Goal: Task Accomplishment & Management: Complete application form

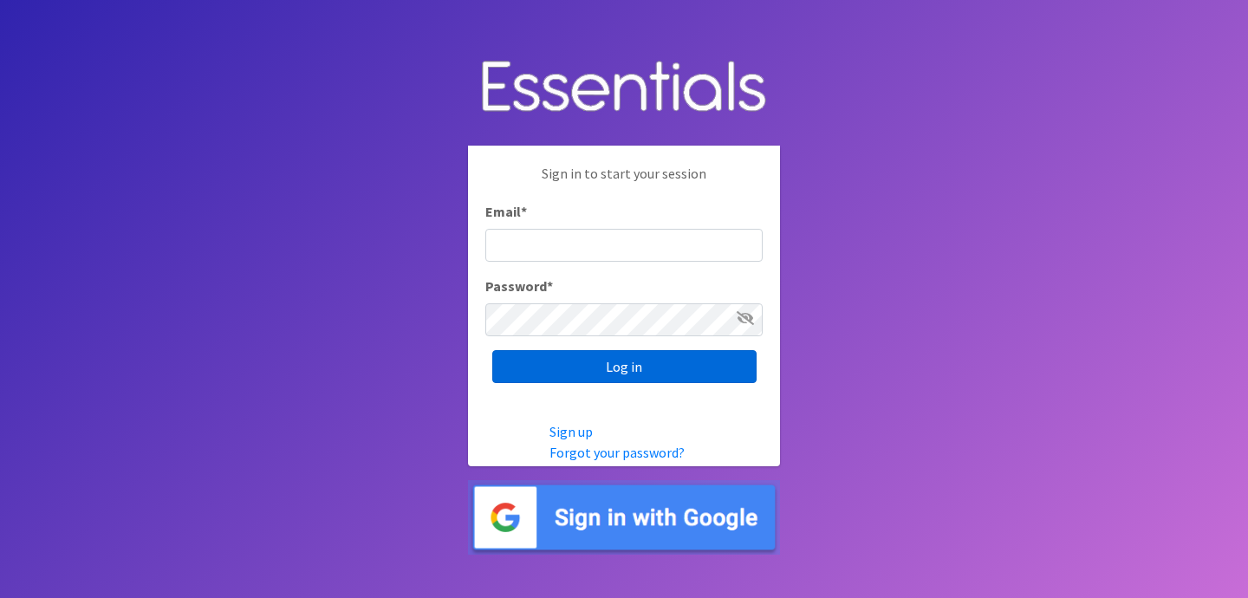
type input "jess@indianadiaperbank.org"
click at [526, 368] on input "Log in" at bounding box center [624, 366] width 264 height 33
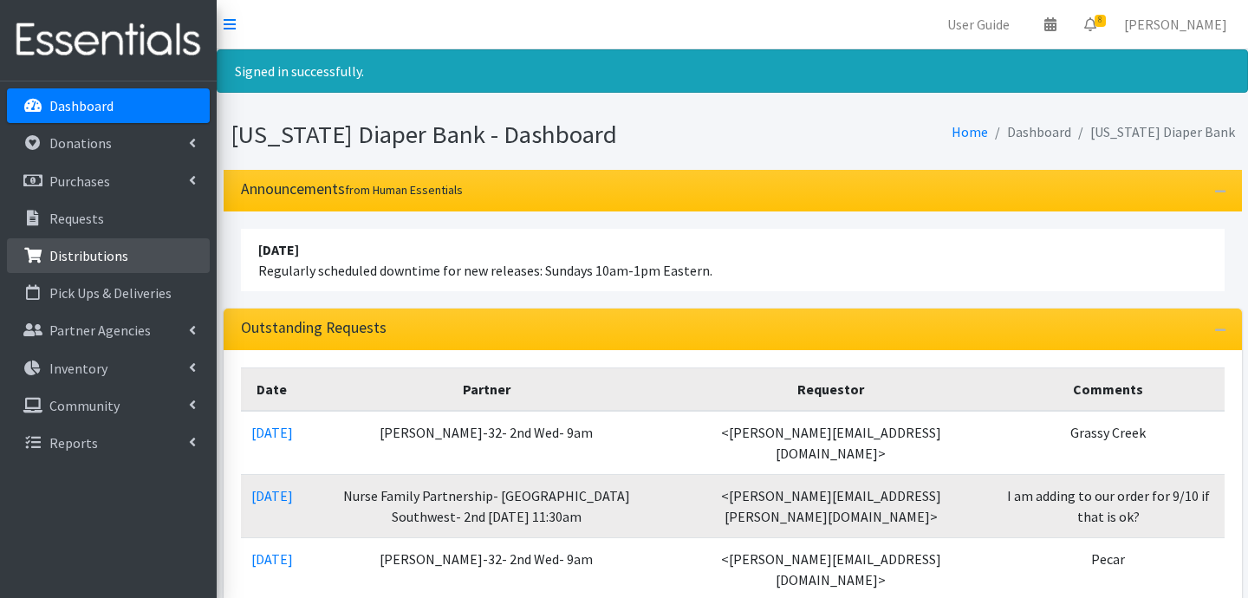
click at [122, 253] on p "Distributions" at bounding box center [88, 255] width 79 height 17
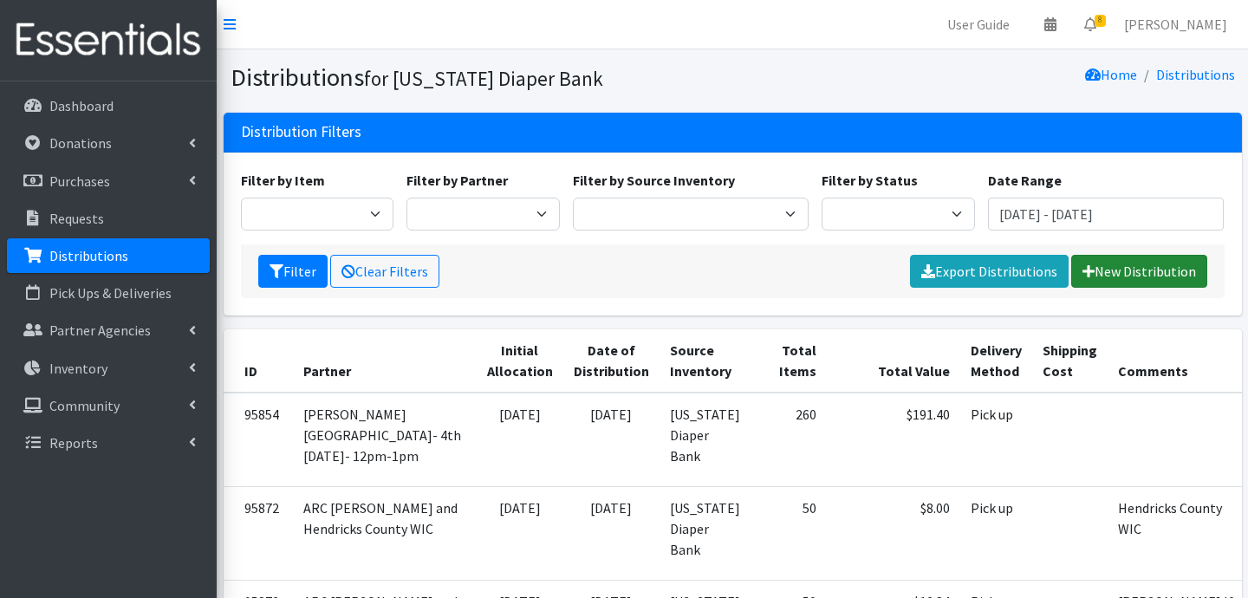
click at [1153, 278] on link "New Distribution" at bounding box center [1139, 271] width 136 height 33
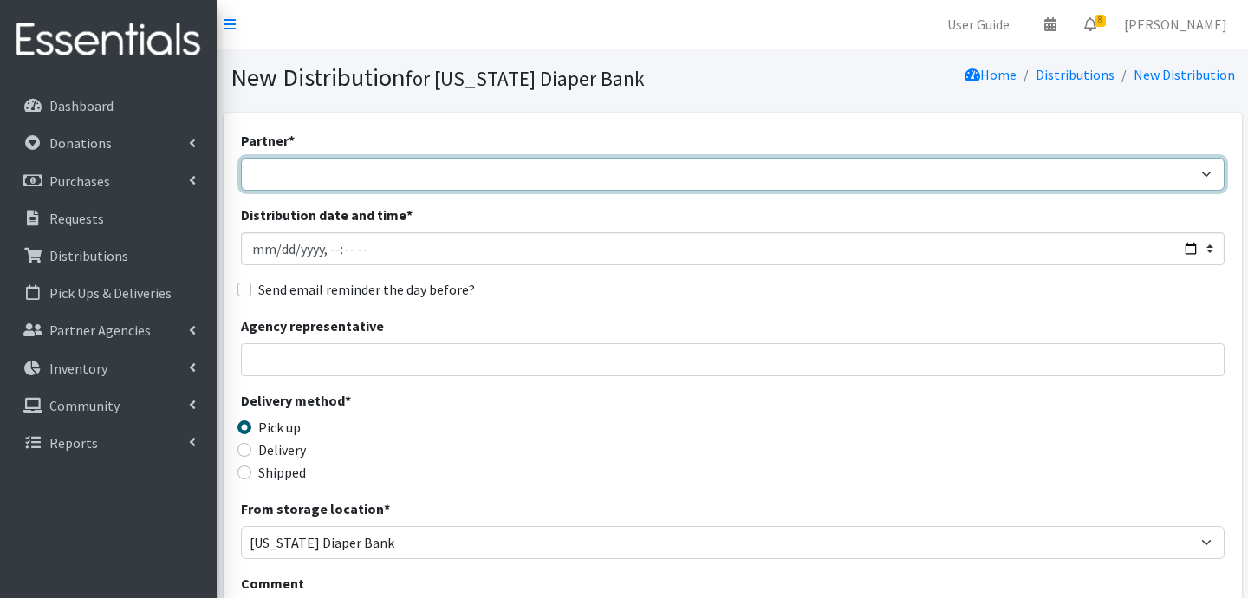
click at [273, 181] on select "ARC [PERSON_NAME] and [GEOGRAPHIC_DATA] [GEOGRAPHIC_DATA] Babies Basic Needs No…" at bounding box center [733, 174] width 984 height 33
select select "5004"
click at [241, 158] on select "ARC [PERSON_NAME] and [GEOGRAPHIC_DATA] [GEOGRAPHIC_DATA] Babies Basic Needs No…" at bounding box center [733, 174] width 984 height 33
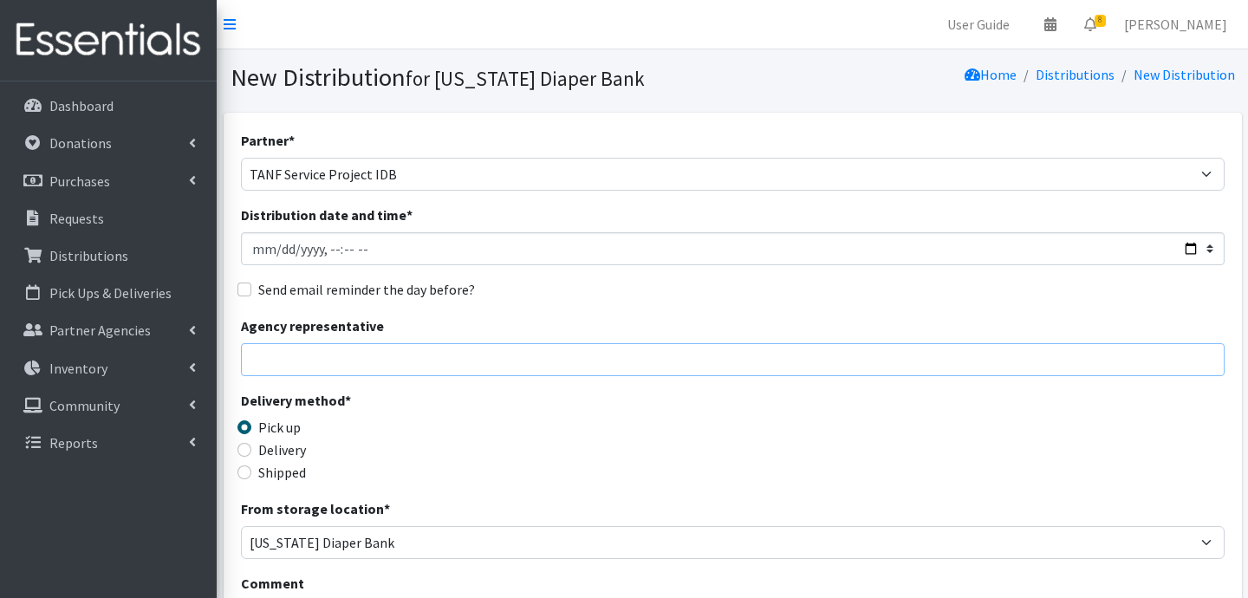
click at [304, 358] on input "Agency representative" at bounding box center [733, 359] width 984 height 33
type input "[PERSON_NAME]"
click at [242, 451] on input "Delivery" at bounding box center [244, 450] width 14 height 14
radio input "true"
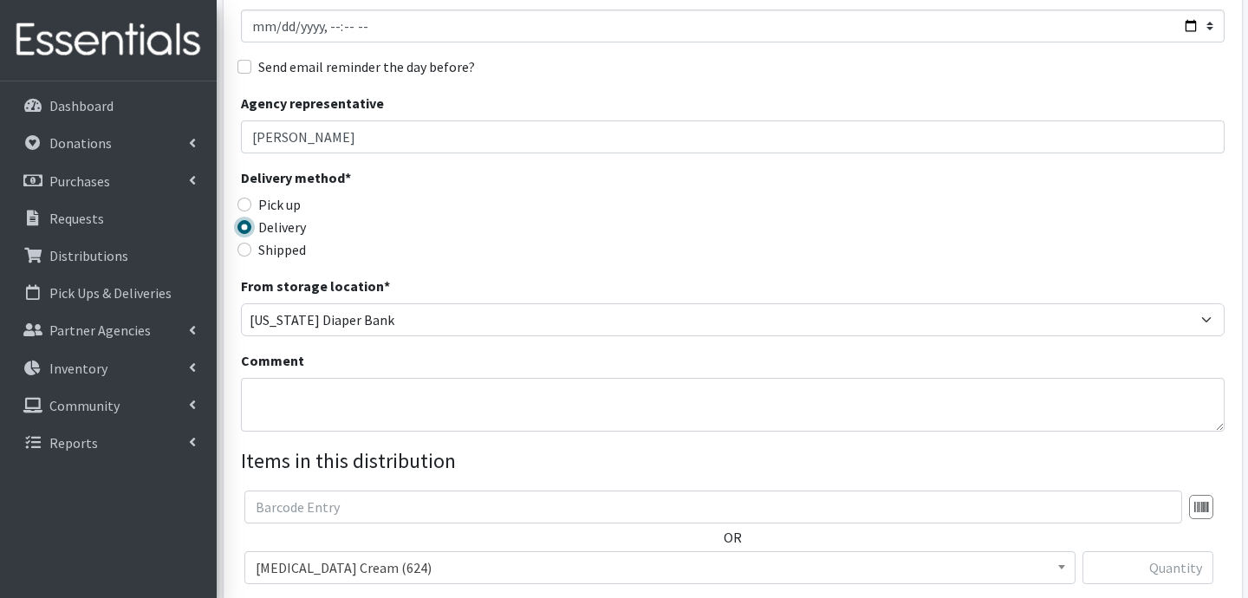
scroll to position [237, 0]
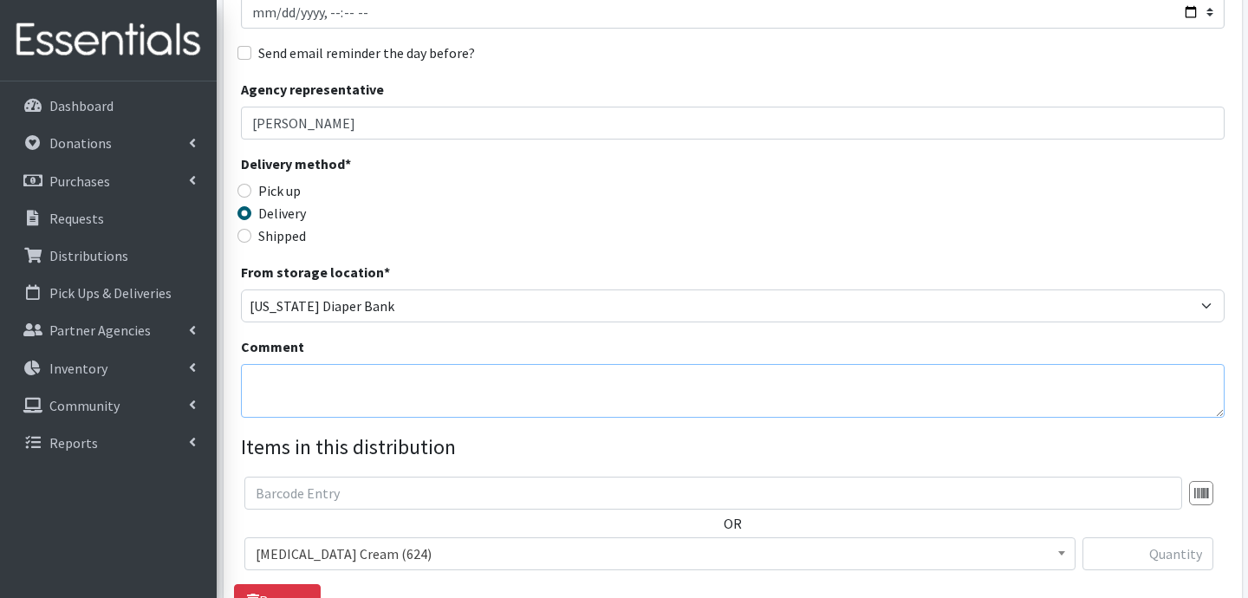
click at [445, 399] on textarea "Comment" at bounding box center [733, 391] width 984 height 54
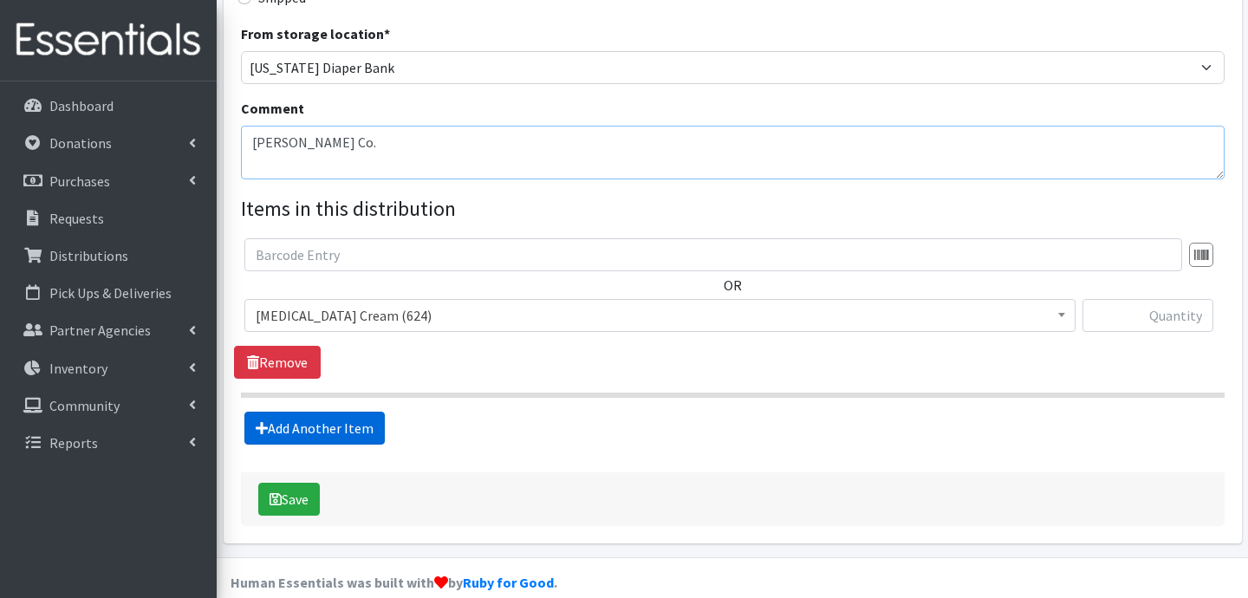
type textarea "[PERSON_NAME] Co."
click at [316, 432] on link "Add Another Item" at bounding box center [314, 428] width 140 height 33
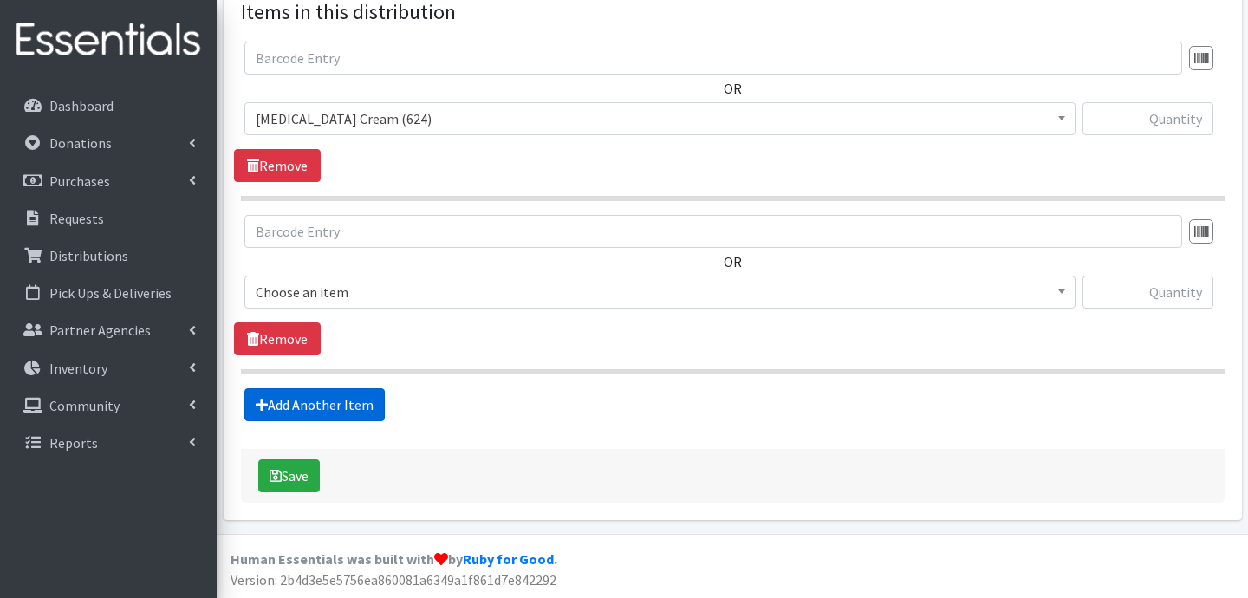
click at [329, 416] on link "Add Another Item" at bounding box center [314, 404] width 140 height 33
click at [330, 407] on link "Add Another Item" at bounding box center [314, 404] width 140 height 33
click at [341, 413] on link "Add Another Item" at bounding box center [314, 404] width 140 height 33
click at [343, 414] on link "Add Another Item" at bounding box center [314, 404] width 140 height 33
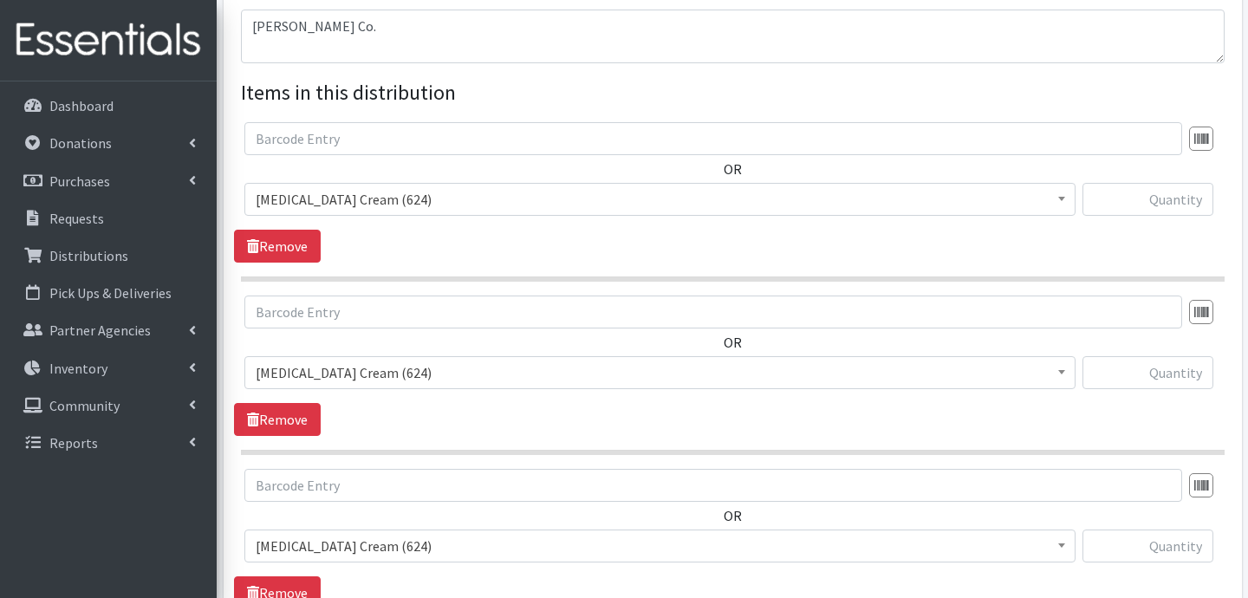
scroll to position [561, 0]
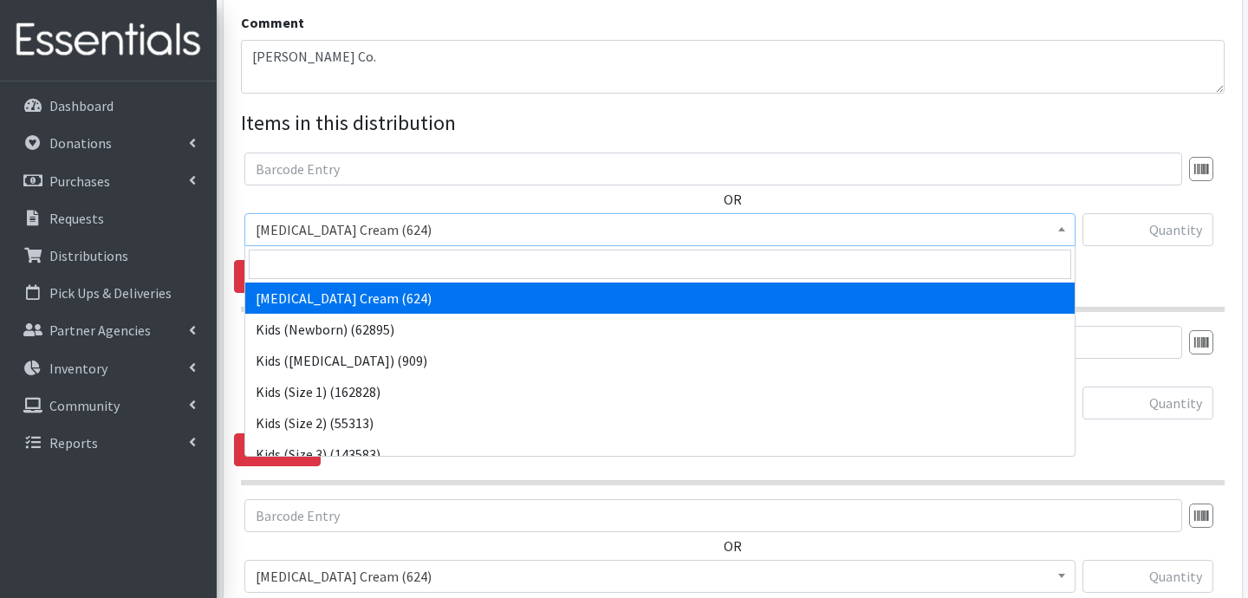
click at [484, 231] on span "[MEDICAL_DATA] Cream (624)" at bounding box center [660, 230] width 809 height 24
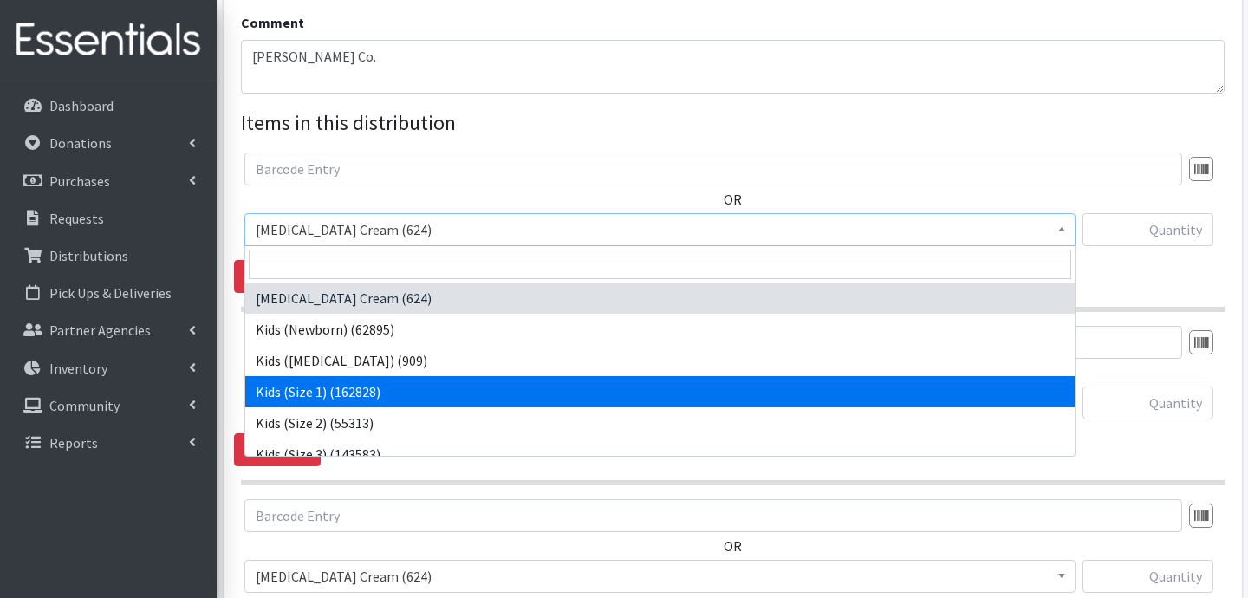
select select "3401"
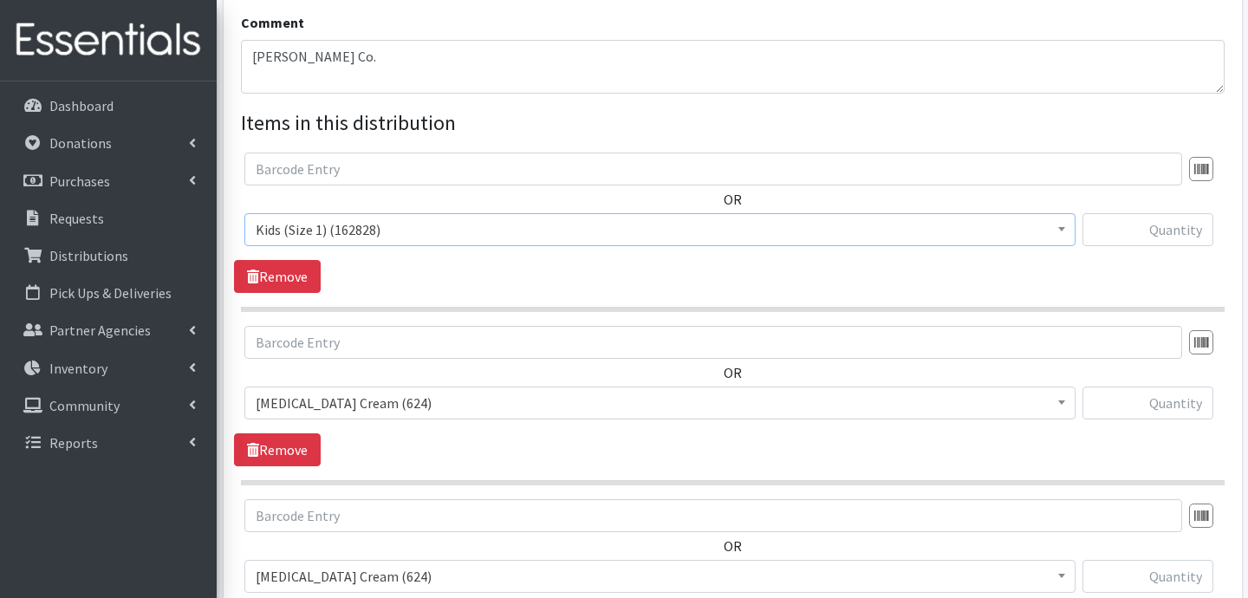
click at [377, 398] on span "[MEDICAL_DATA] Cream (624)" at bounding box center [660, 403] width 809 height 24
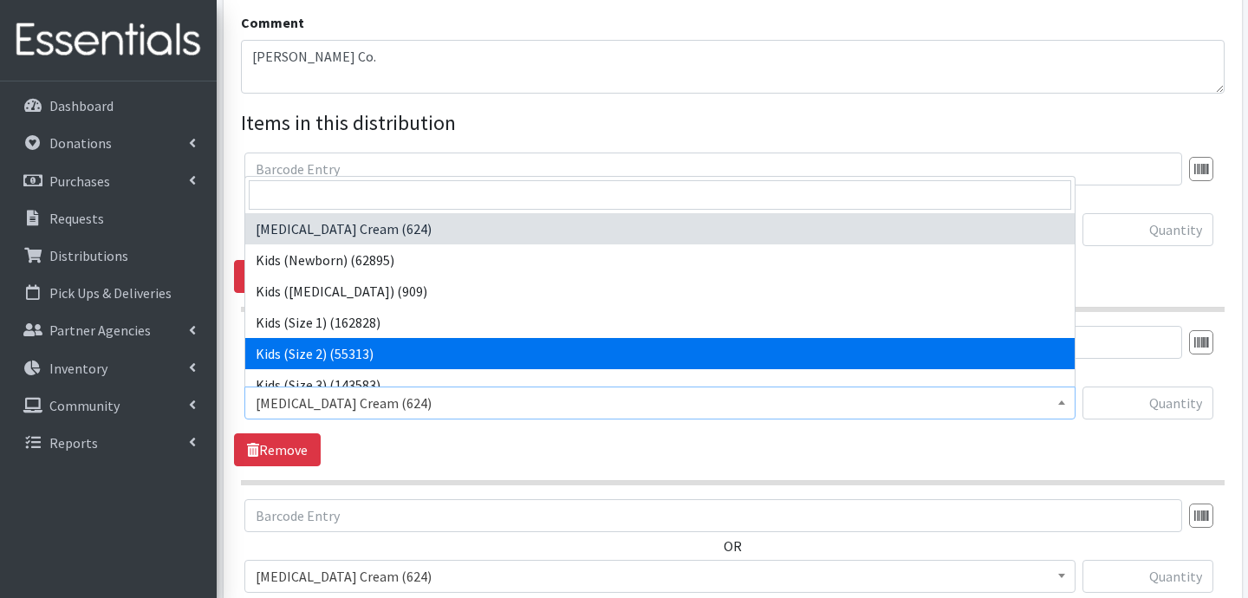
select select "3420"
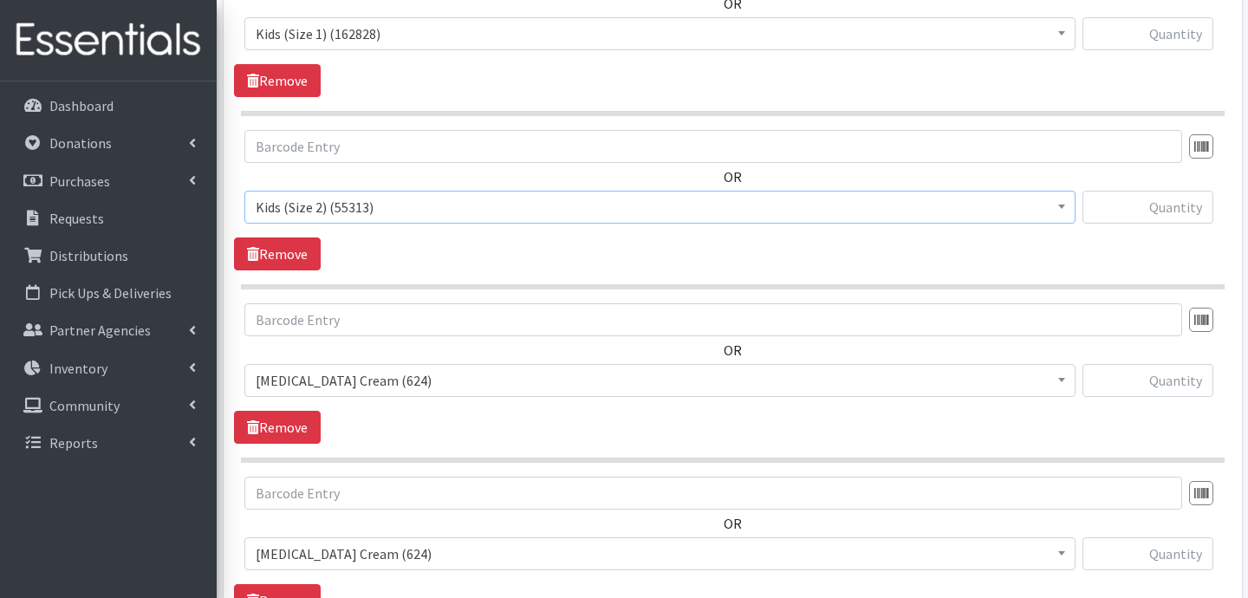
scroll to position [758, 0]
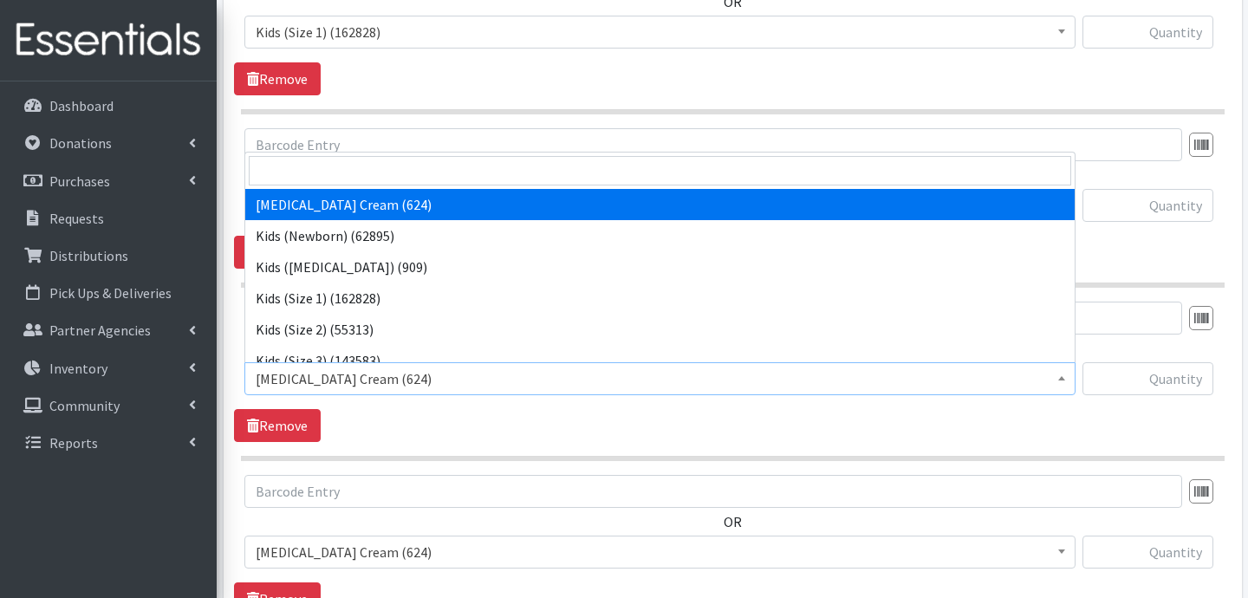
click at [376, 379] on span "[MEDICAL_DATA] Cream (624)" at bounding box center [660, 379] width 809 height 24
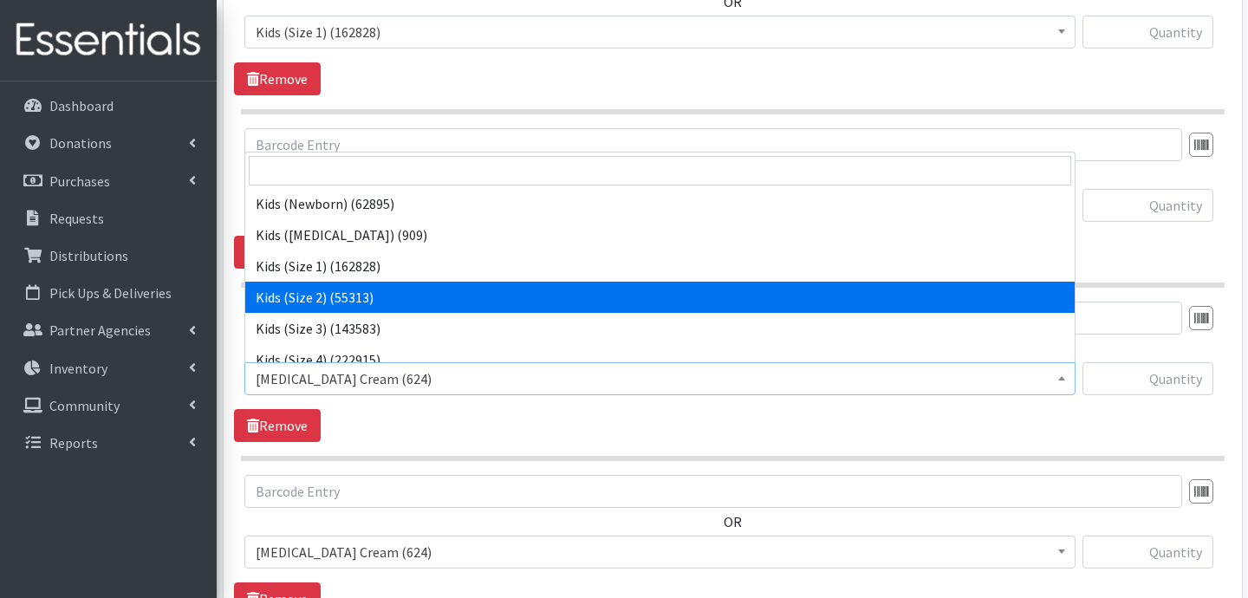
scroll to position [40, 0]
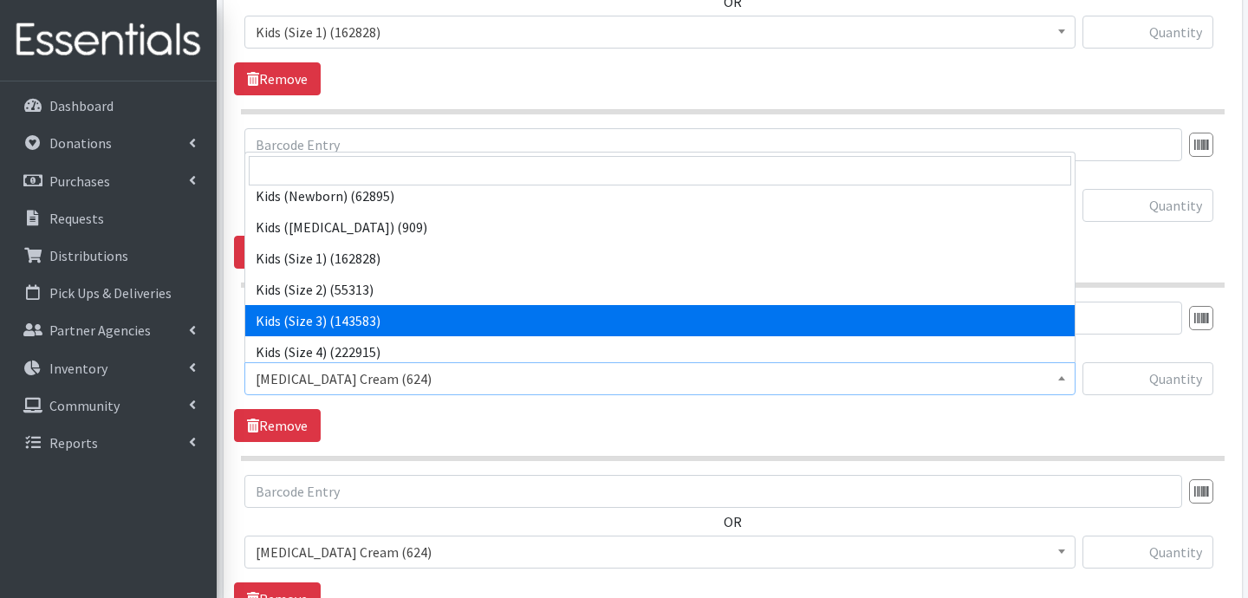
select select "3393"
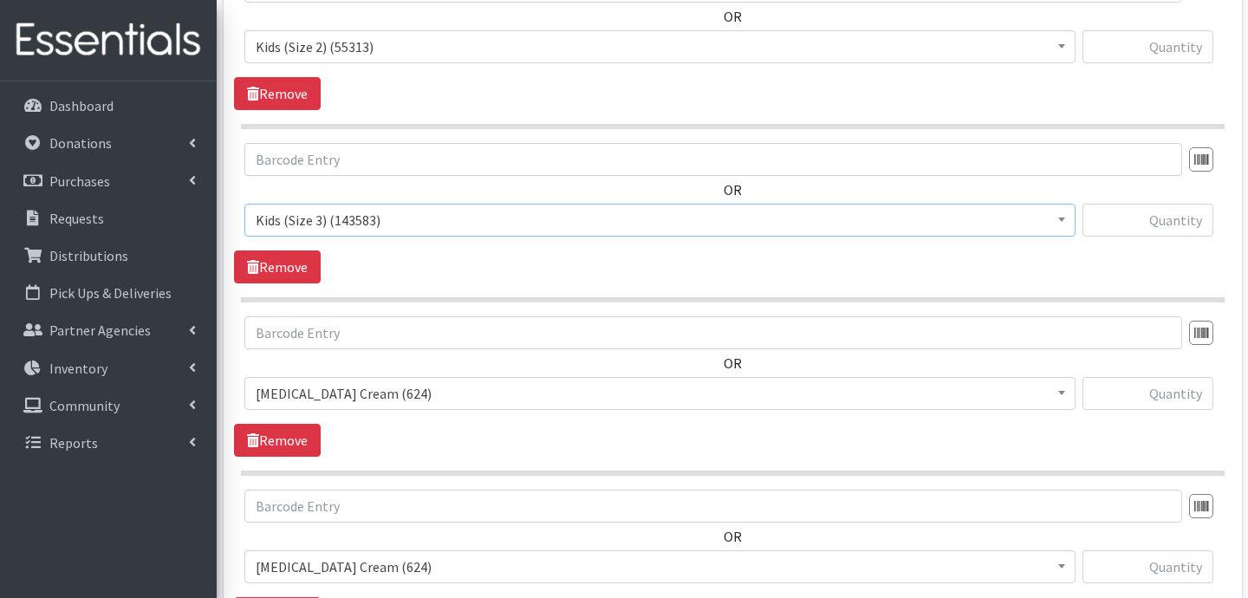
scroll to position [927, 0]
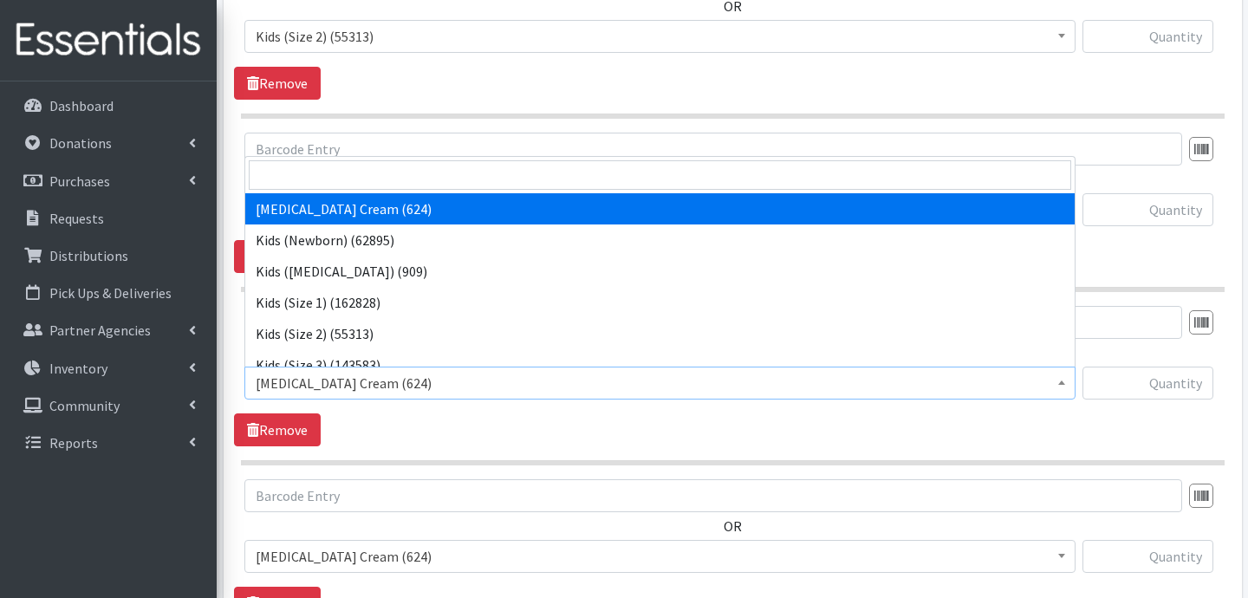
click at [376, 376] on span "[MEDICAL_DATA] Cream (624)" at bounding box center [660, 383] width 809 height 24
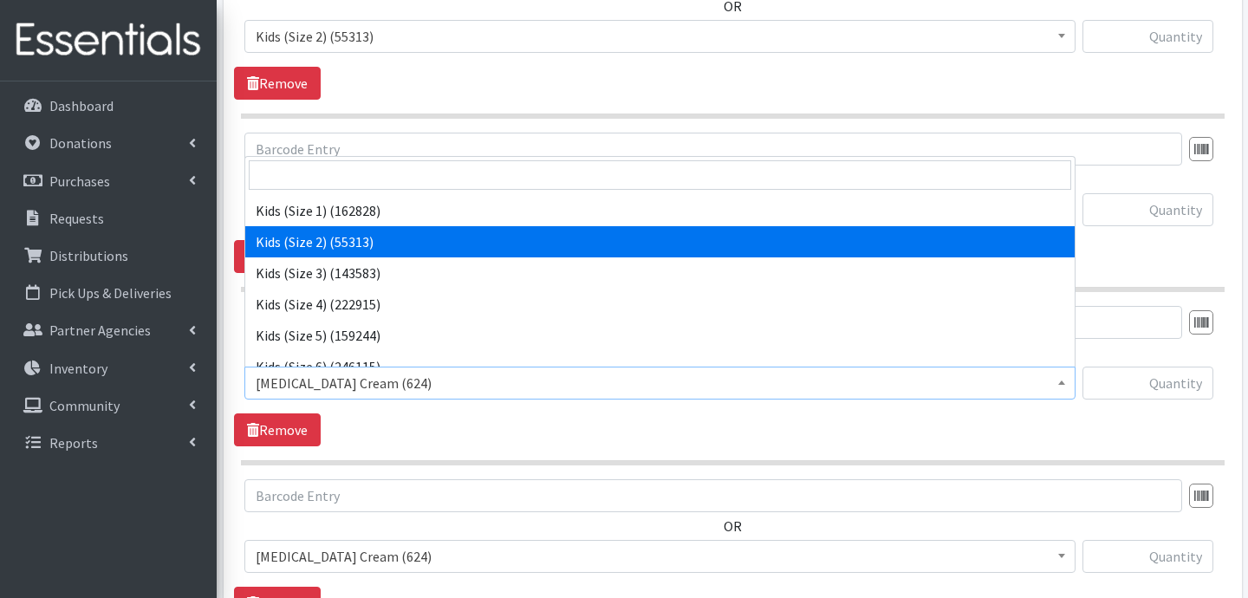
scroll to position [94, 0]
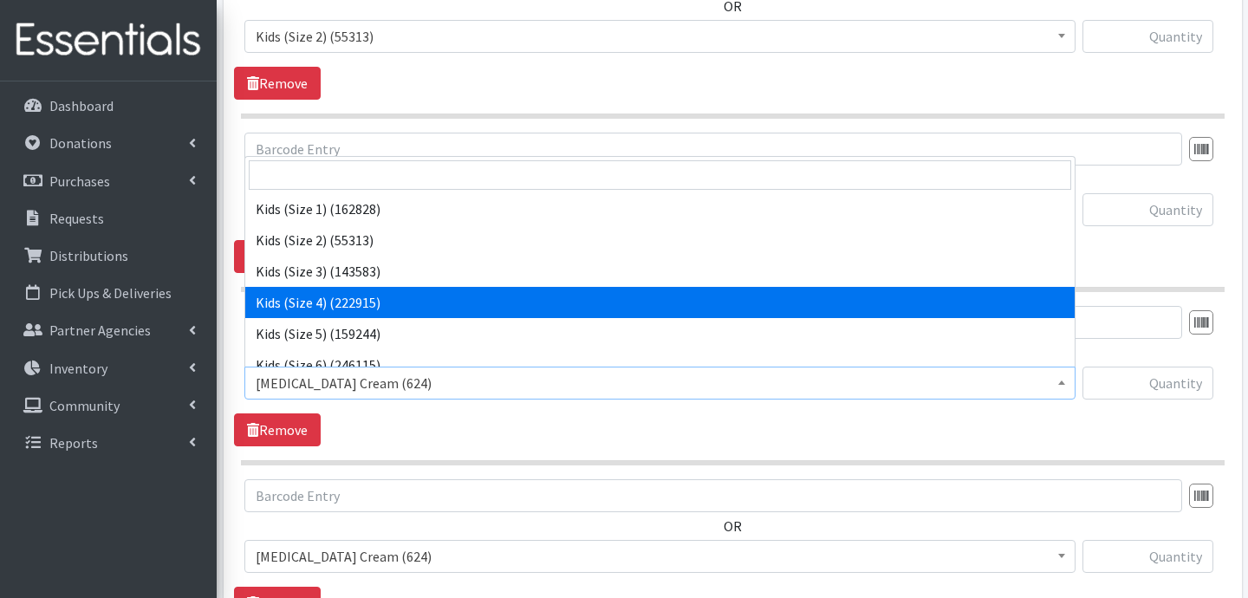
select select "3394"
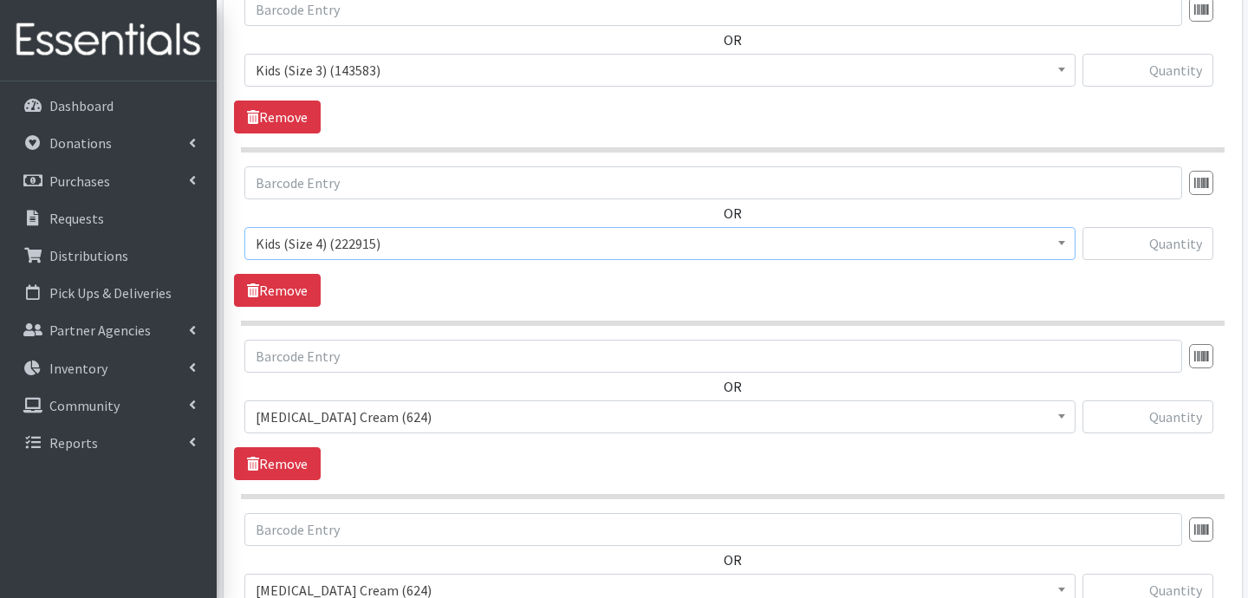
scroll to position [1068, 0]
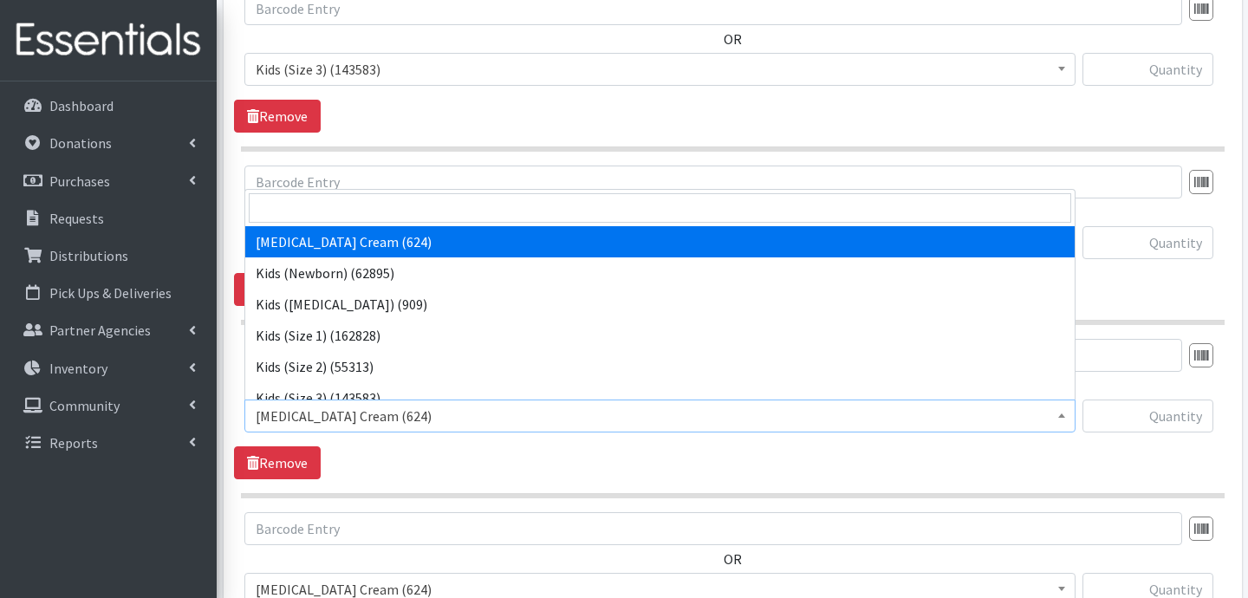
click at [403, 431] on span "[MEDICAL_DATA] Cream (624)" at bounding box center [659, 416] width 831 height 33
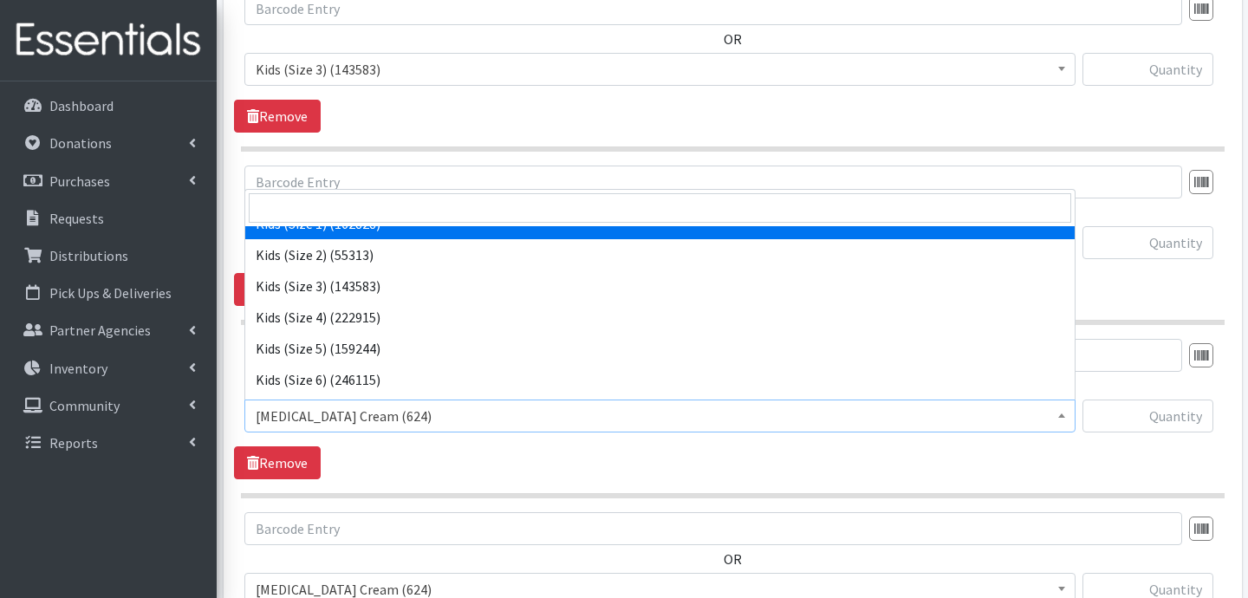
scroll to position [118, 0]
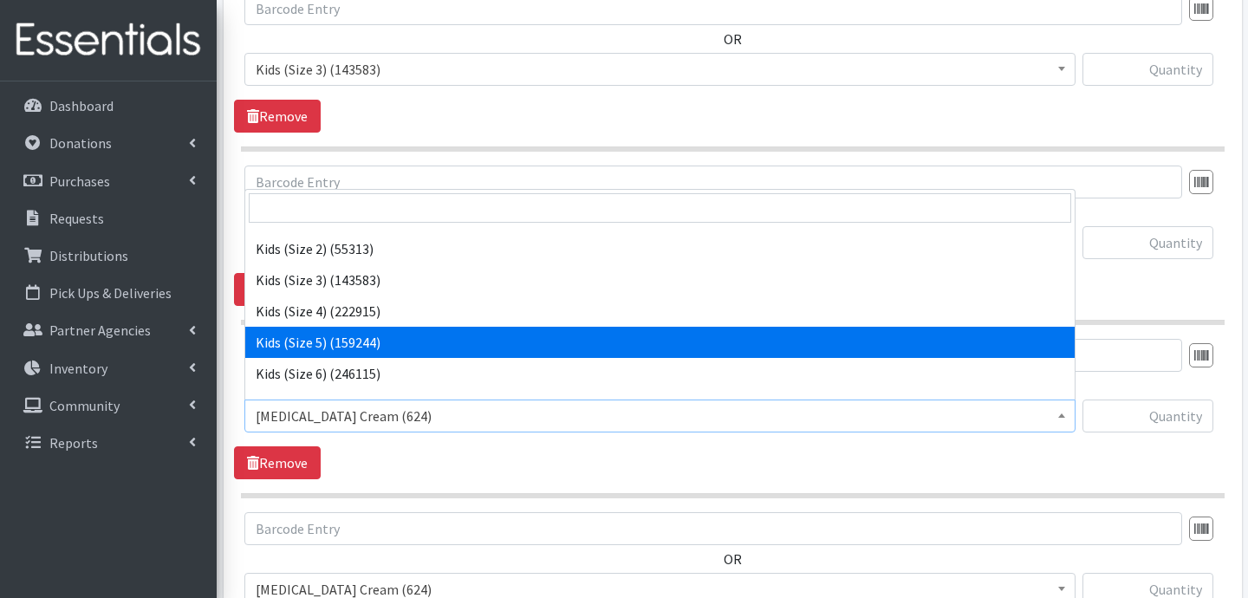
select select "3407"
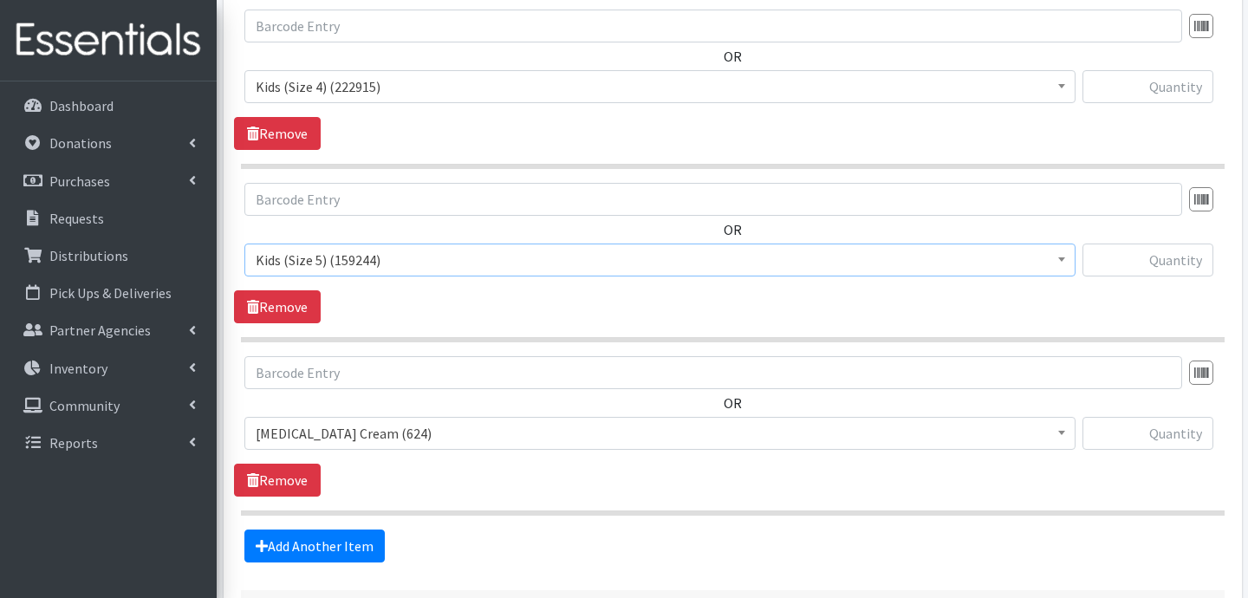
scroll to position [1230, 0]
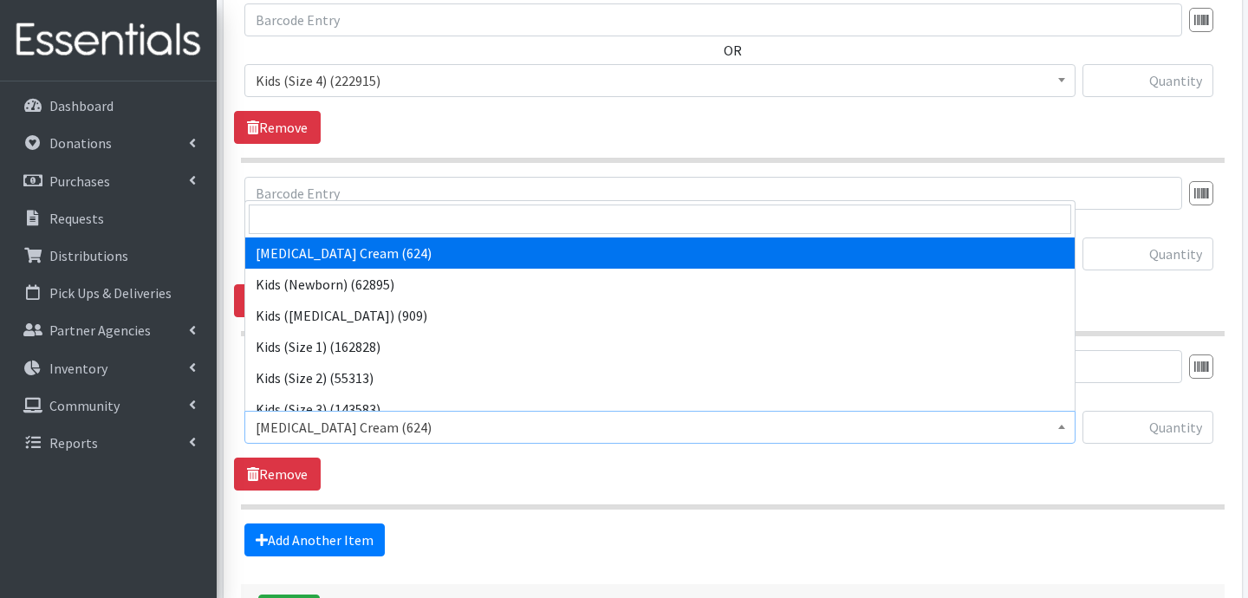
click at [387, 426] on span "[MEDICAL_DATA] Cream (624)" at bounding box center [660, 427] width 809 height 24
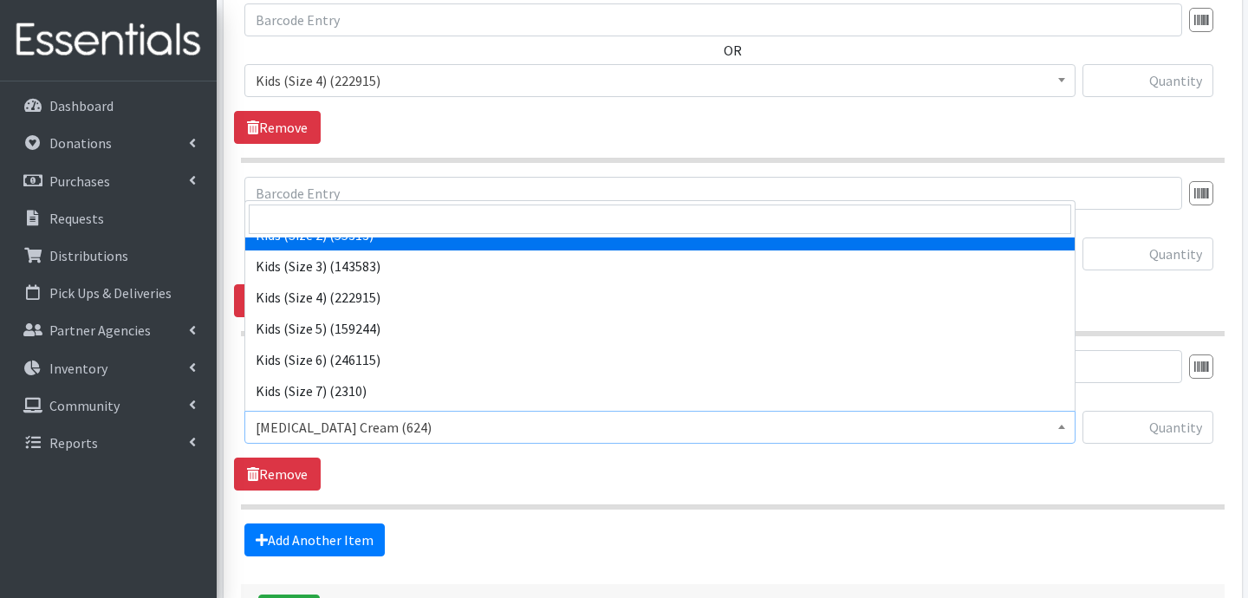
scroll to position [144, 0]
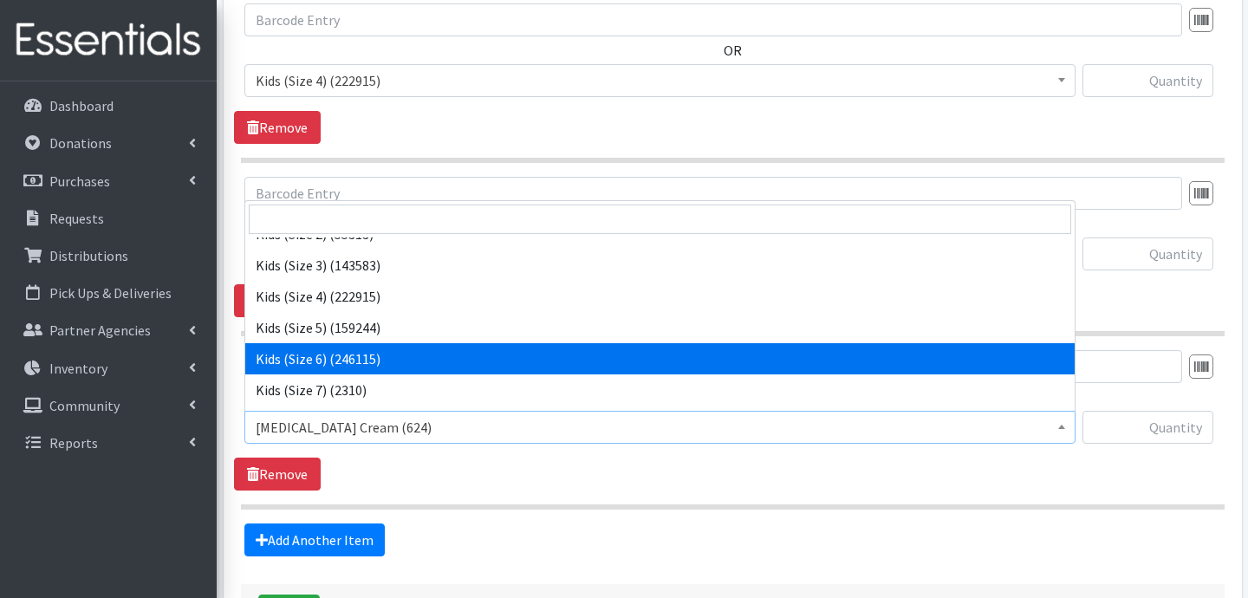
select select "3419"
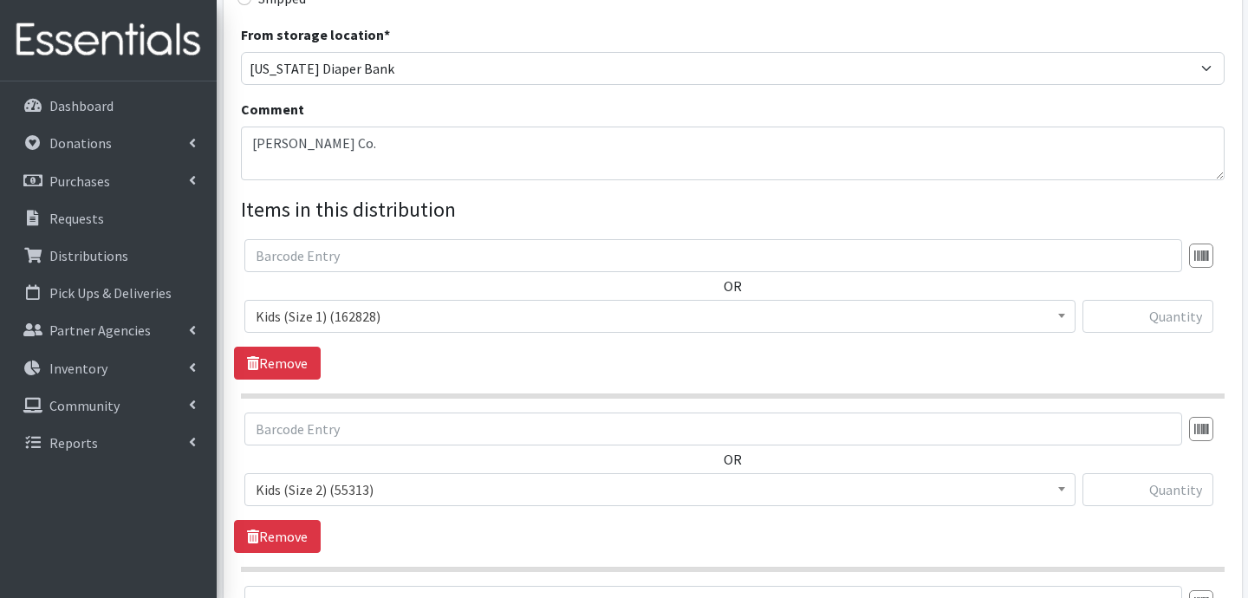
scroll to position [484, 0]
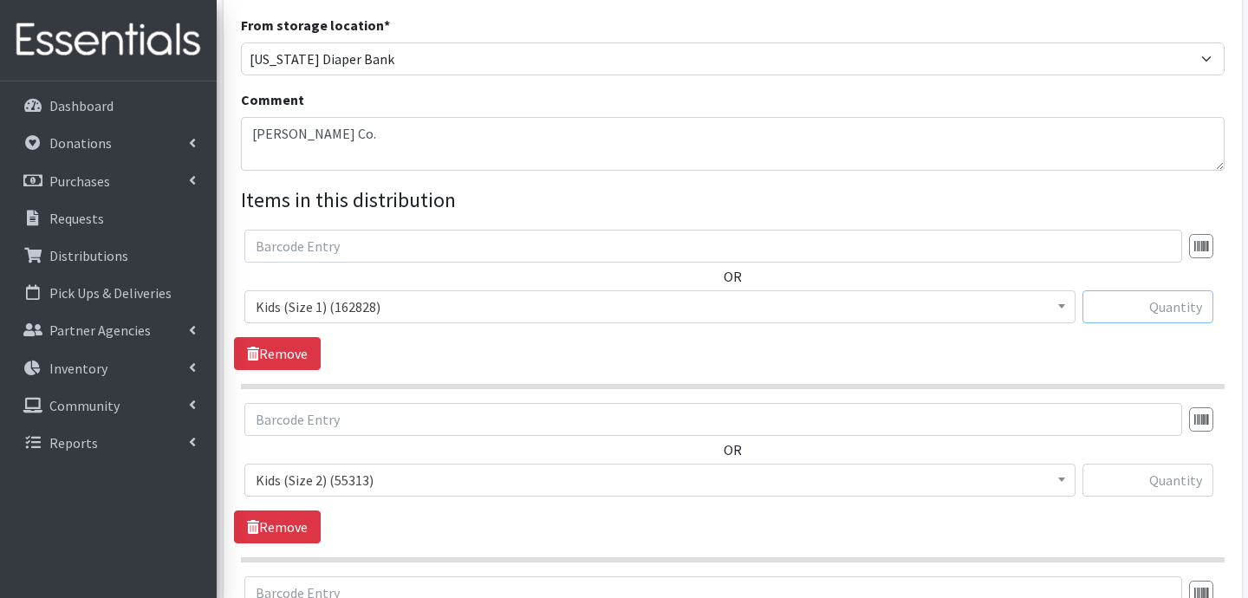
click at [1178, 315] on input "text" at bounding box center [1147, 306] width 131 height 33
type input "400"
click at [1183, 478] on input "text" at bounding box center [1147, 480] width 131 height 33
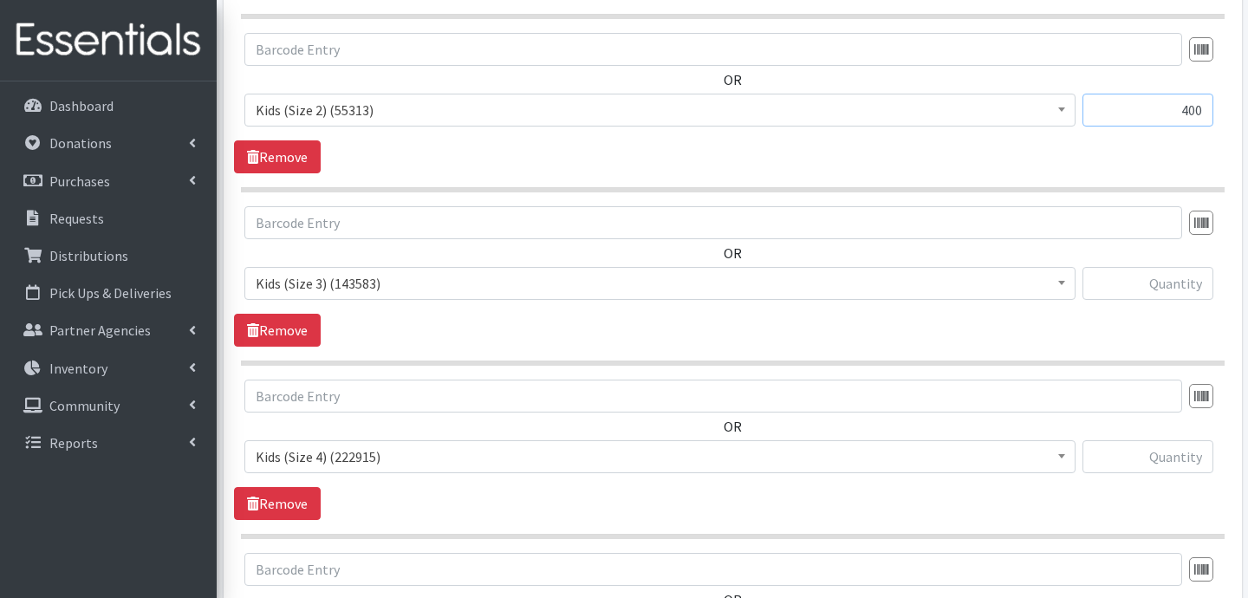
scroll to position [862, 0]
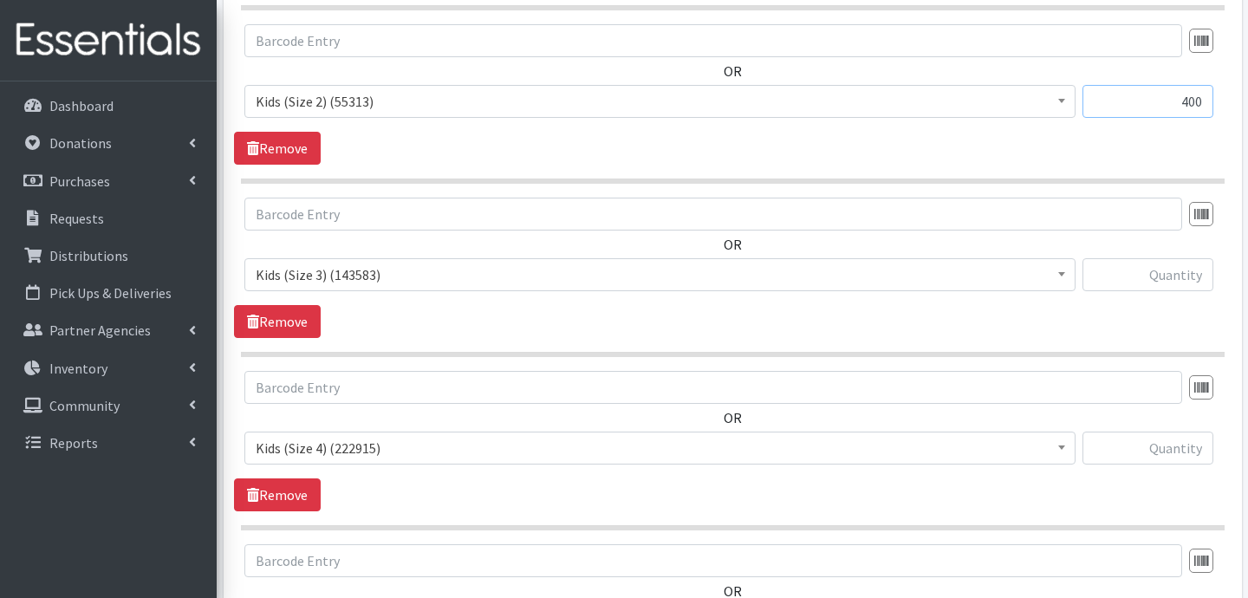
type input "400"
click at [1179, 281] on input "text" at bounding box center [1147, 274] width 131 height 33
type input "1400"
click at [1187, 443] on input "text" at bounding box center [1147, 448] width 131 height 33
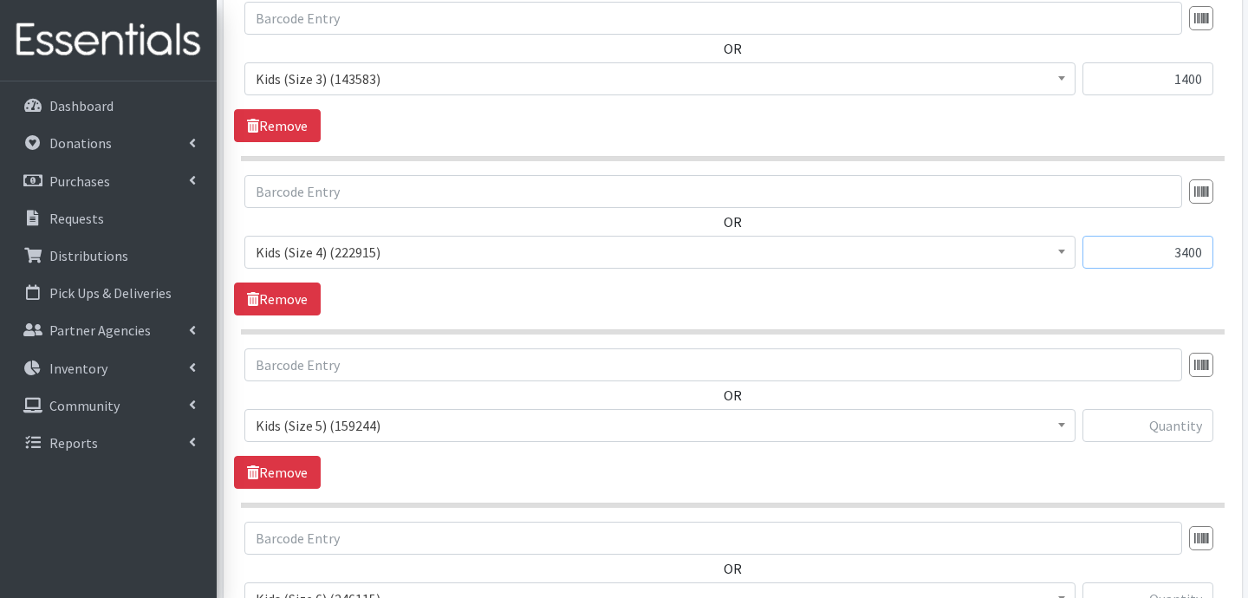
scroll to position [1069, 0]
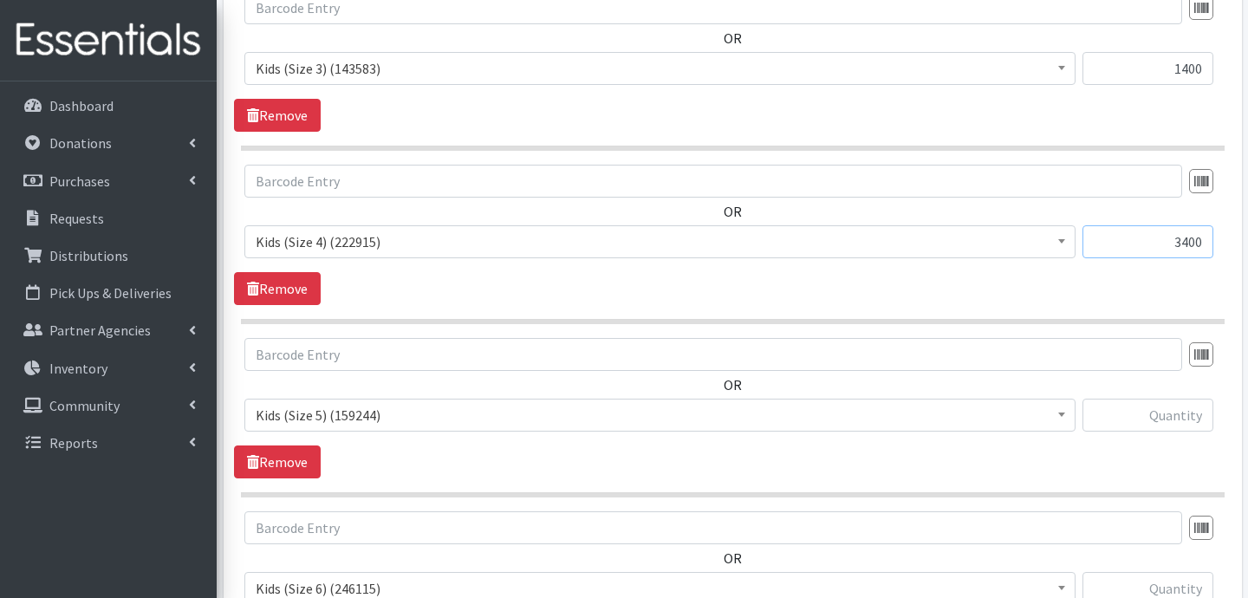
type input "3400"
click at [1185, 407] on input "text" at bounding box center [1147, 415] width 131 height 33
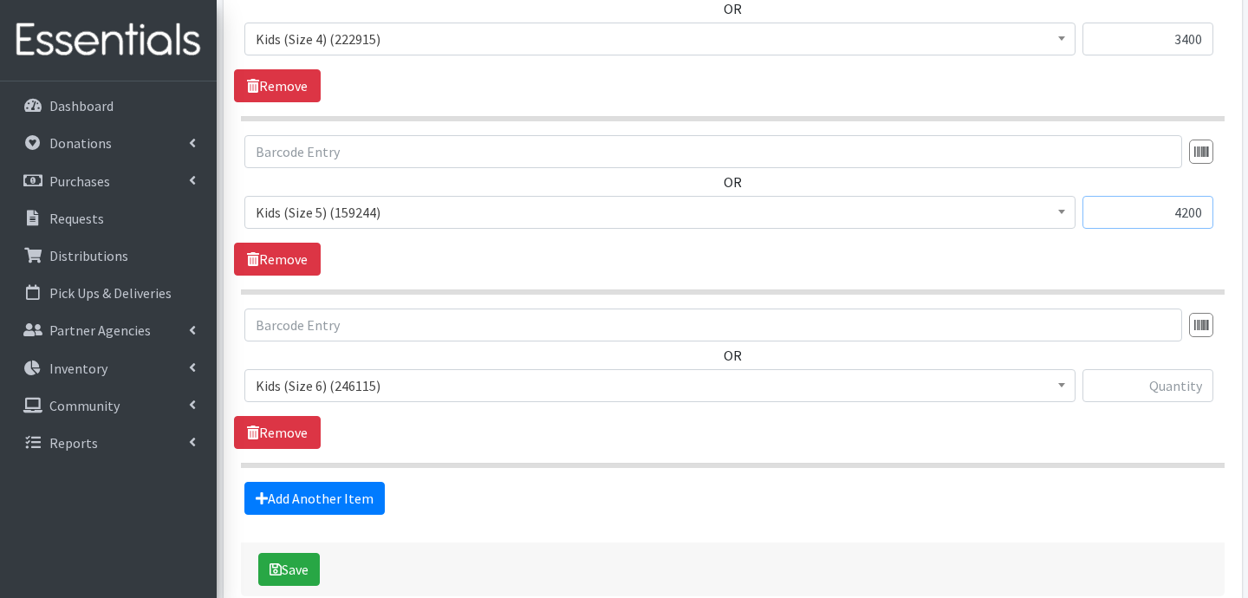
scroll to position [1275, 0]
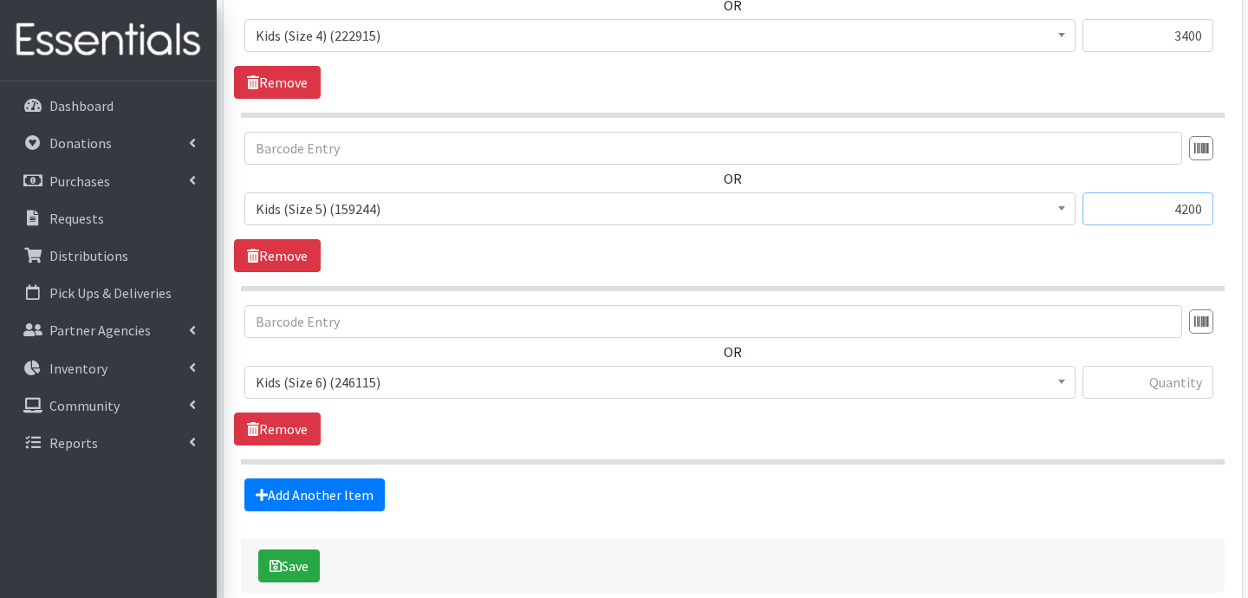
type input "4200"
click at [1169, 386] on input "text" at bounding box center [1147, 382] width 131 height 33
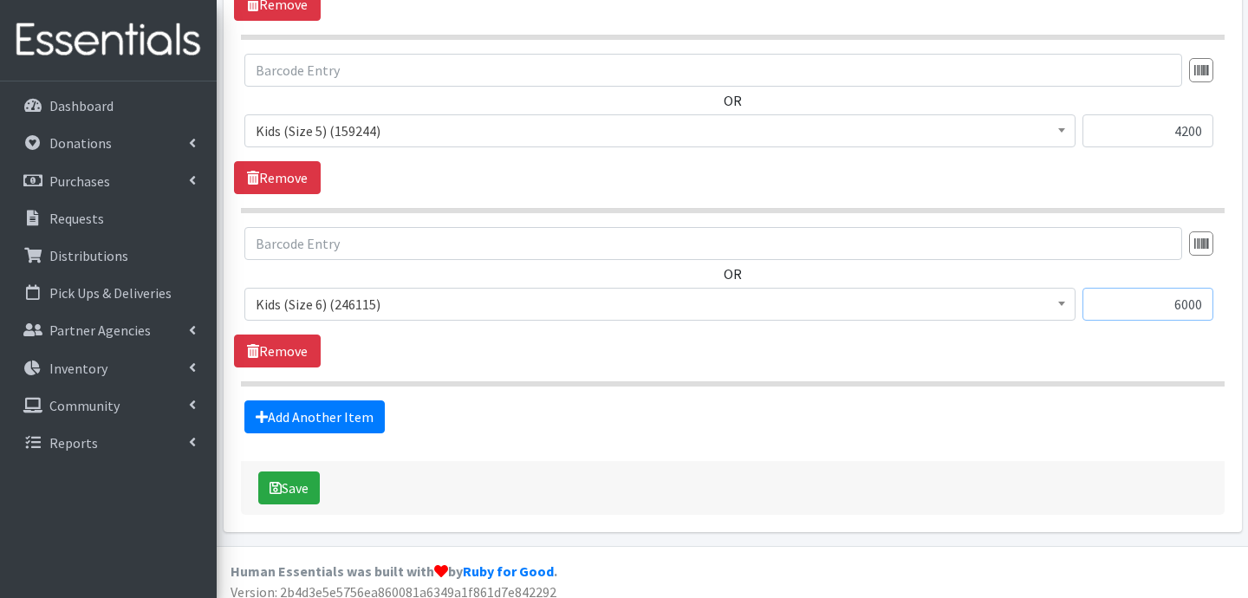
scroll to position [1365, 0]
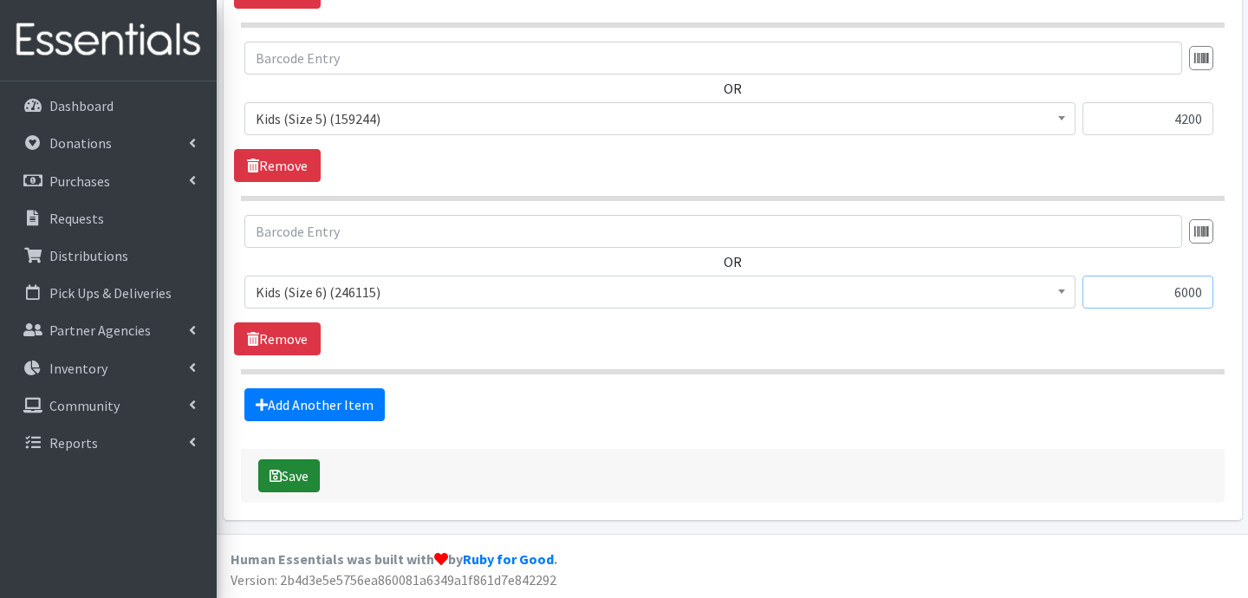
type input "6000"
click at [284, 477] on button "Save" at bounding box center [289, 475] width 62 height 33
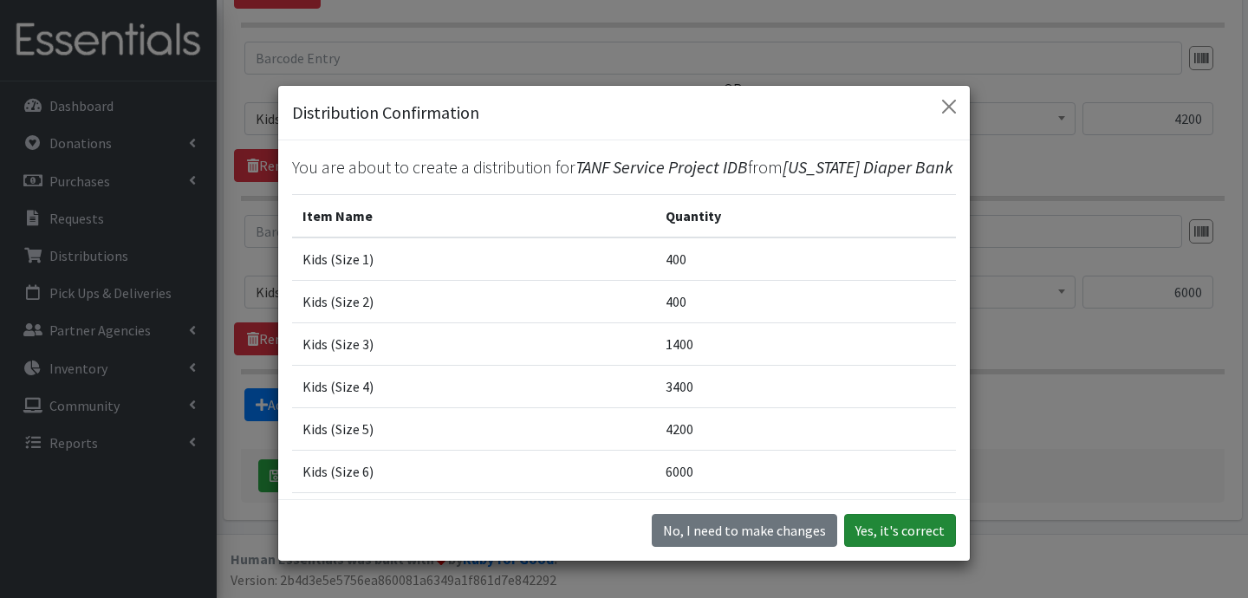
click at [885, 535] on button "Yes, it's correct" at bounding box center [900, 530] width 112 height 33
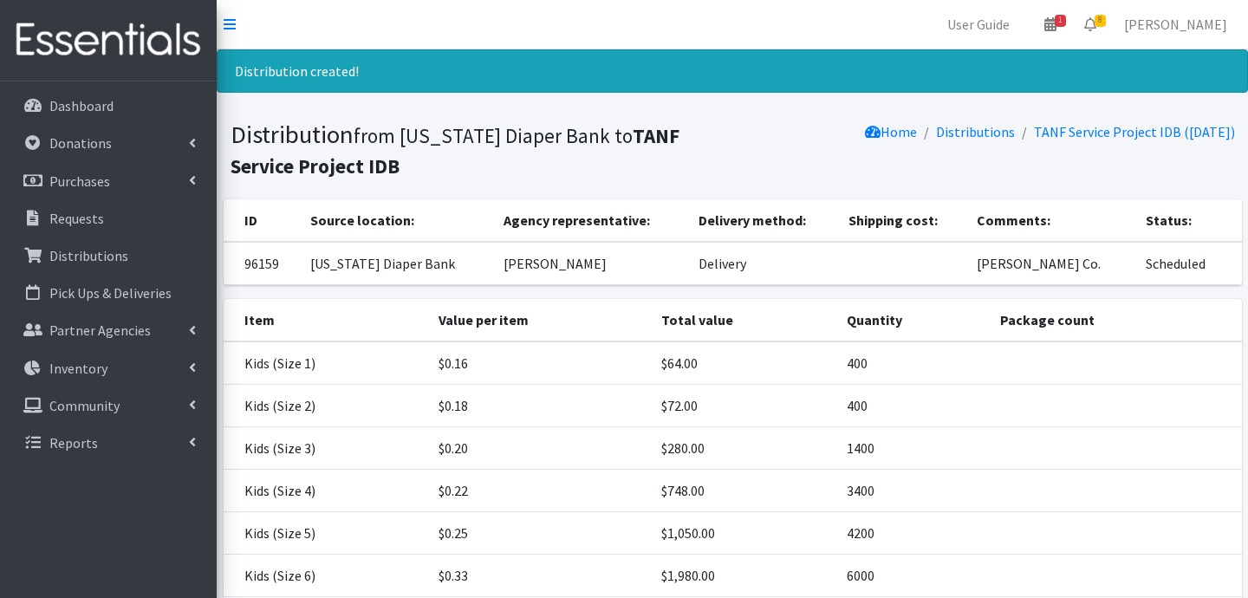
scroll to position [174, 0]
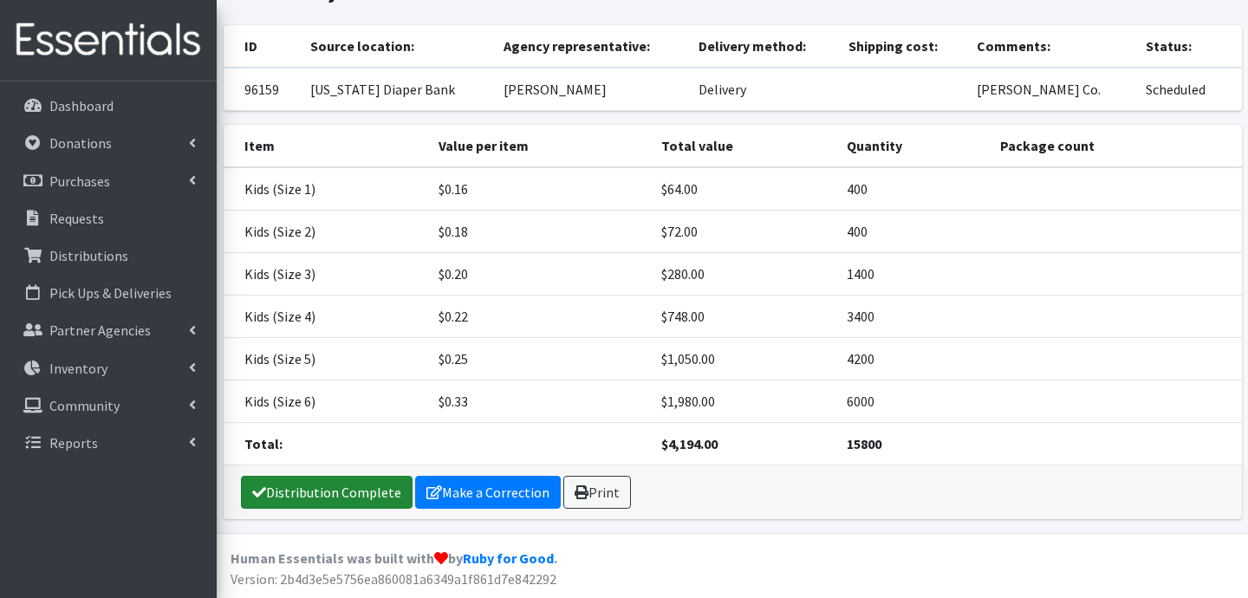
click at [361, 493] on link "Distribution Complete" at bounding box center [327, 492] width 172 height 33
